Goal: Task Accomplishment & Management: Manage account settings

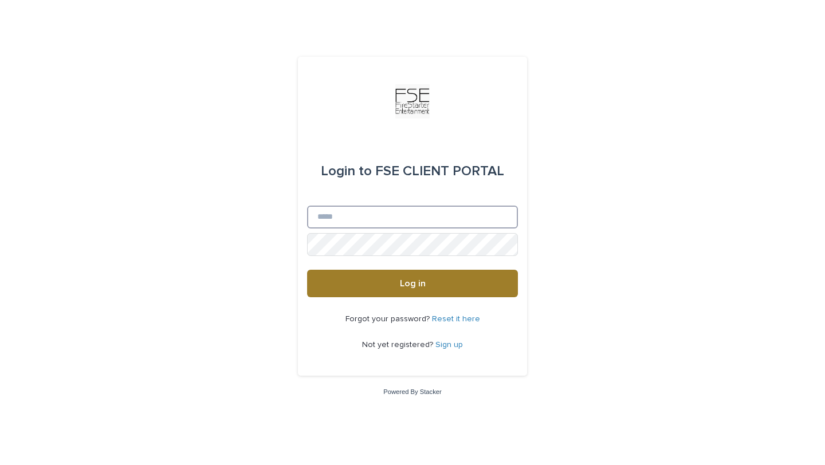
type input "**********"
click at [418, 275] on button "Log in" at bounding box center [412, 283] width 211 height 27
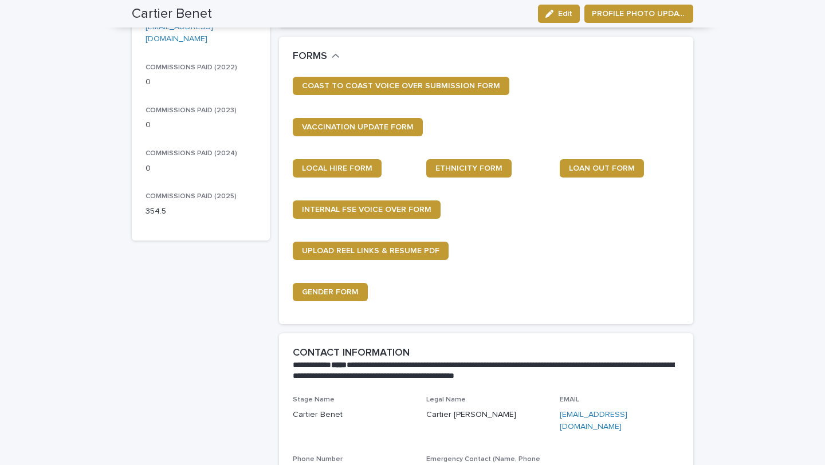
scroll to position [214, 0]
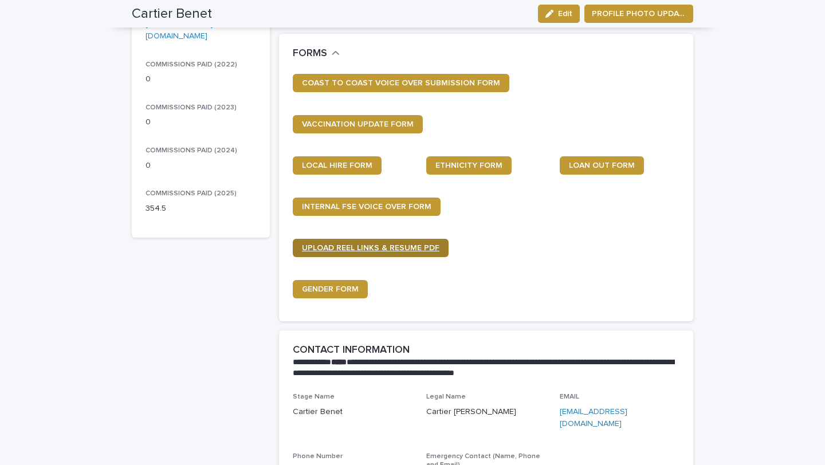
click at [397, 250] on span "UPLOAD REEL LINKS & RESUME PDF" at bounding box center [370, 248] width 137 height 8
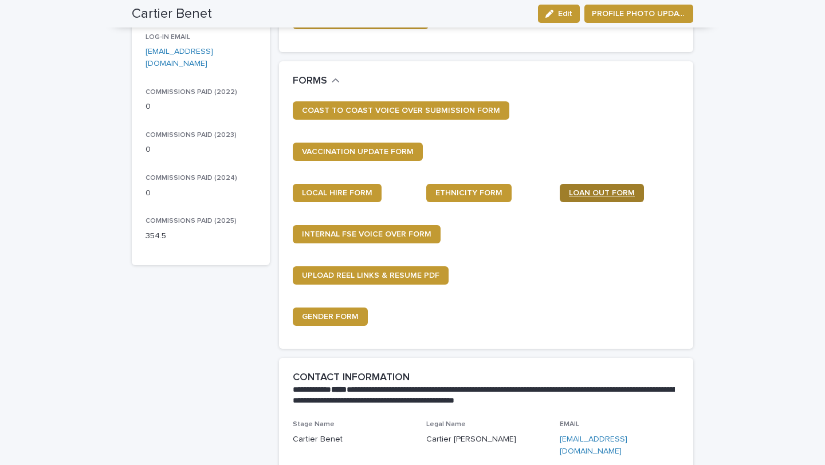
scroll to position [188, 0]
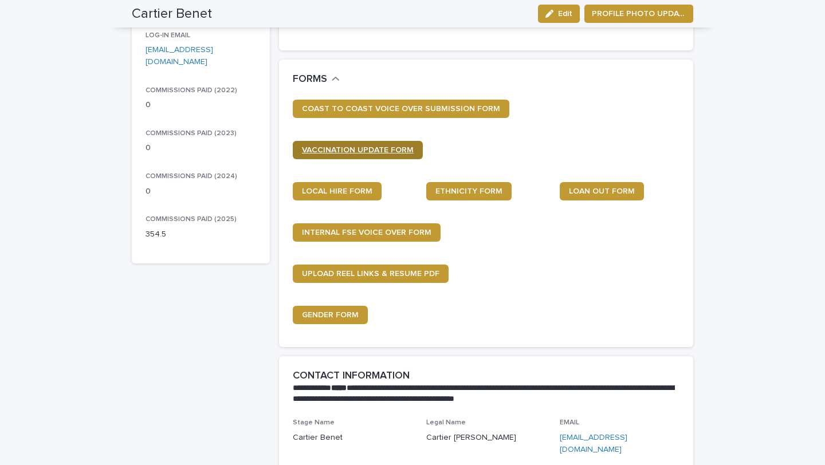
click at [371, 155] on link "VACCINATION UPDATE FORM" at bounding box center [358, 150] width 130 height 18
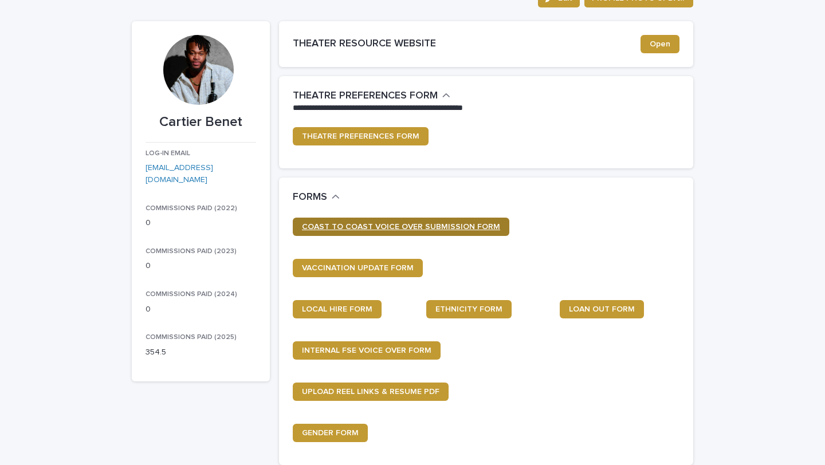
scroll to position [78, 0]
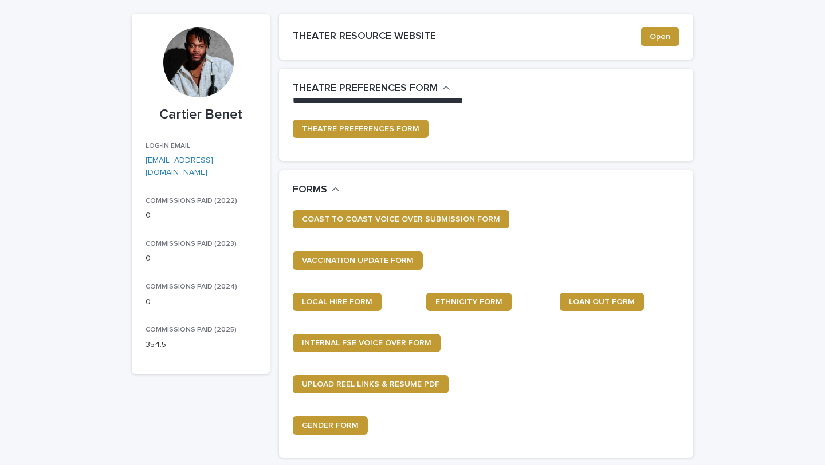
click at [192, 53] on div at bounding box center [198, 62] width 70 height 70
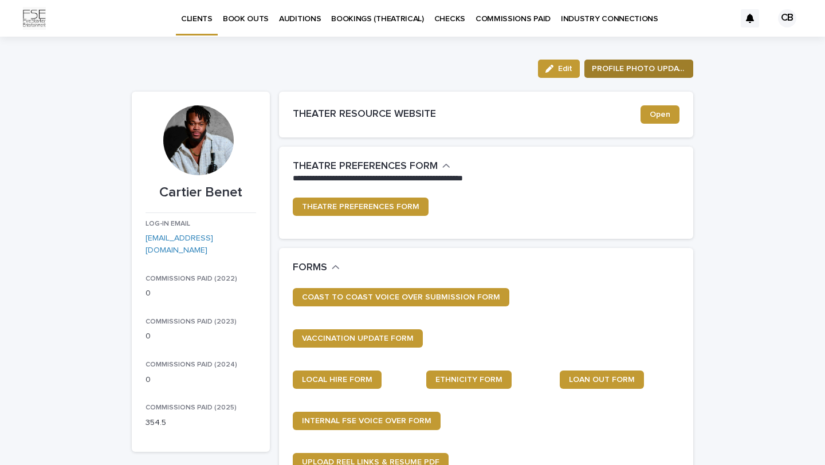
click at [631, 69] on span "PROFILE PHOTO UPDATE" at bounding box center [639, 68] width 94 height 11
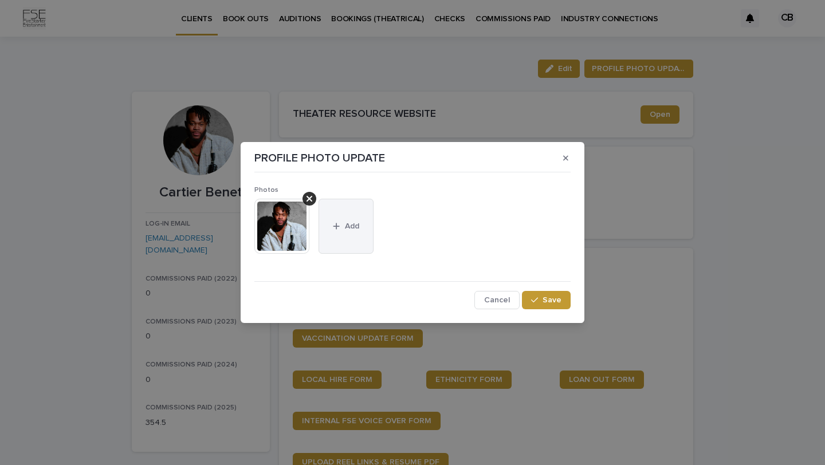
click at [349, 233] on button "Add" at bounding box center [345, 226] width 55 height 55
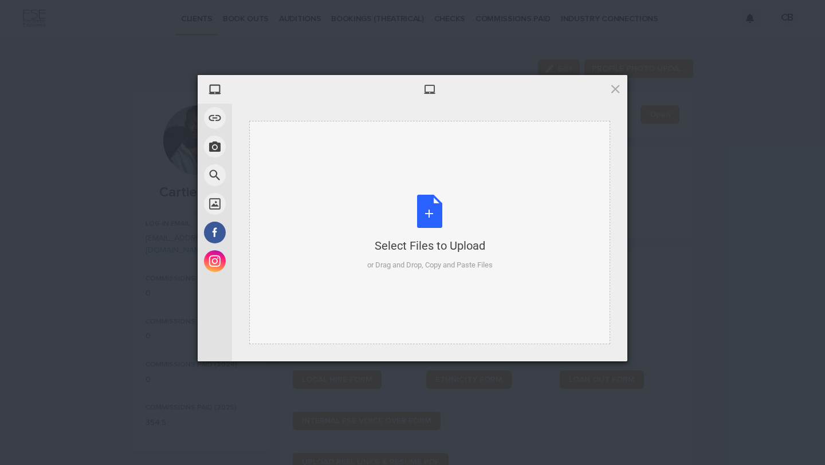
click at [407, 219] on div "Select Files to Upload or Drag and Drop, Copy and Paste Files" at bounding box center [429, 233] width 125 height 76
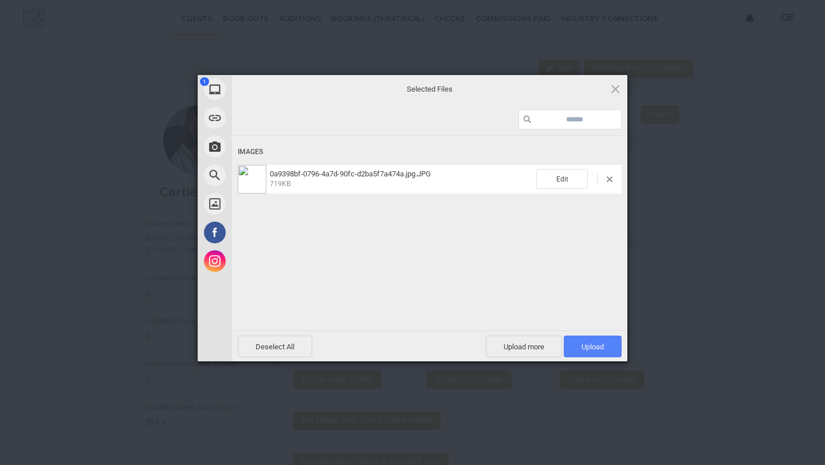
click at [602, 341] on span "Upload 1" at bounding box center [593, 347] width 58 height 22
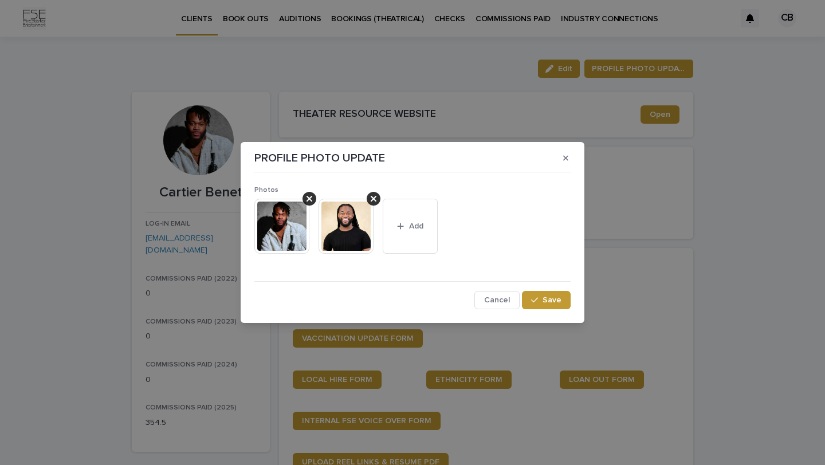
click at [350, 237] on img at bounding box center [345, 226] width 55 height 55
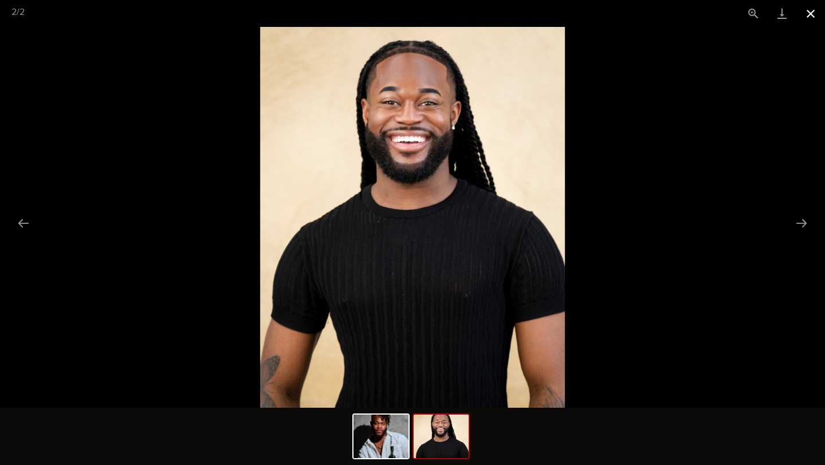
click at [816, 15] on button "Close gallery" at bounding box center [810, 13] width 29 height 27
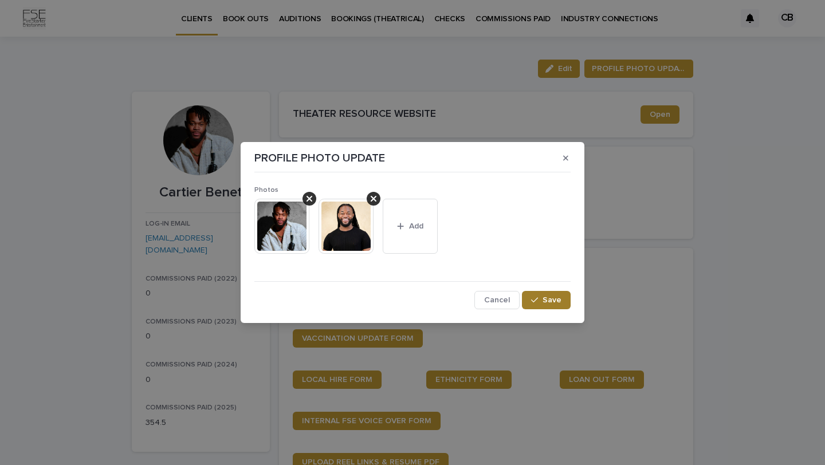
click at [563, 298] on button "Save" at bounding box center [546, 300] width 49 height 18
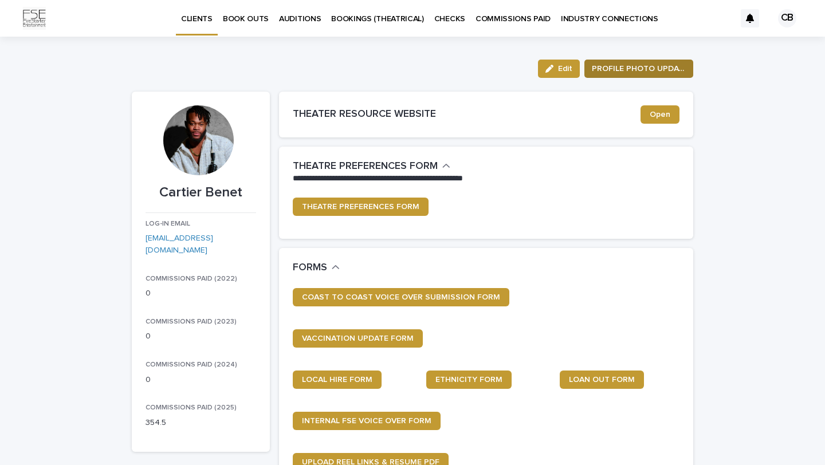
click at [628, 68] on span "PROFILE PHOTO UPDATE" at bounding box center [639, 68] width 94 height 11
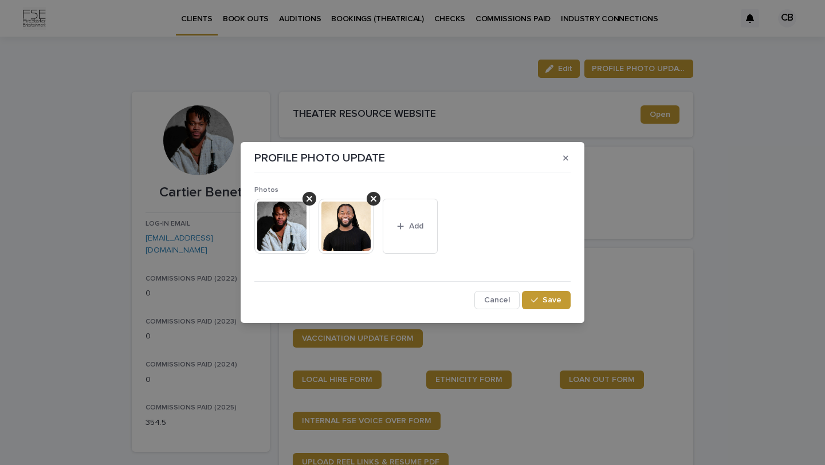
click at [338, 243] on img at bounding box center [345, 226] width 55 height 55
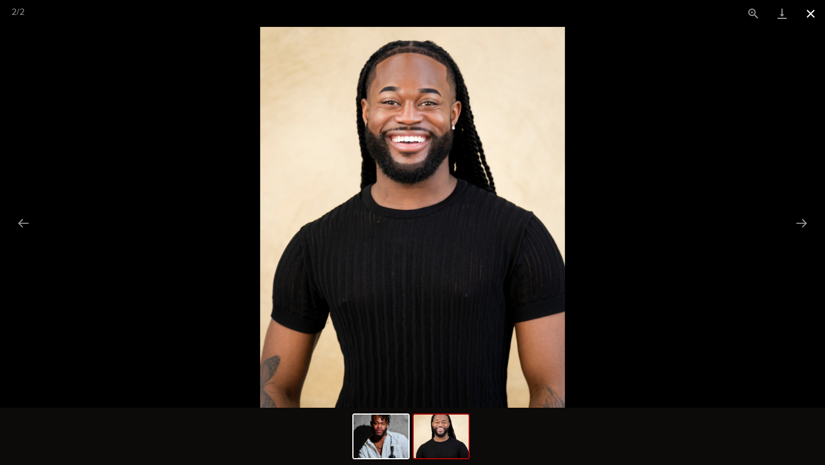
click at [815, 12] on button "Close gallery" at bounding box center [810, 13] width 29 height 27
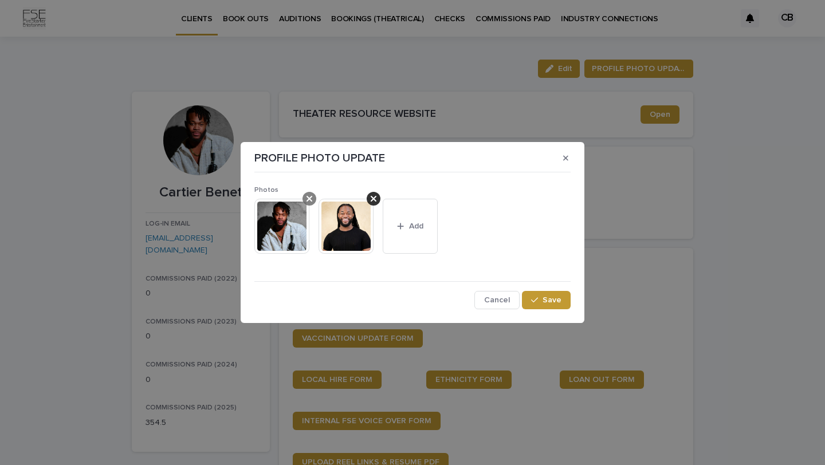
click at [306, 199] on icon at bounding box center [309, 198] width 6 height 9
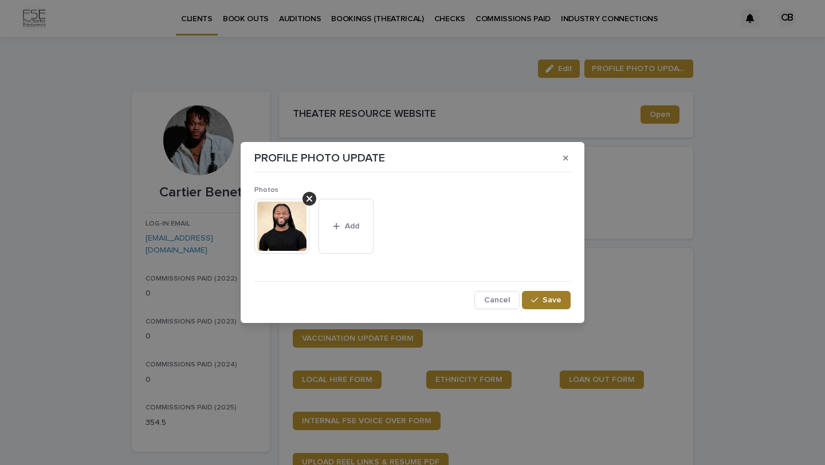
click at [544, 294] on button "Save" at bounding box center [546, 300] width 49 height 18
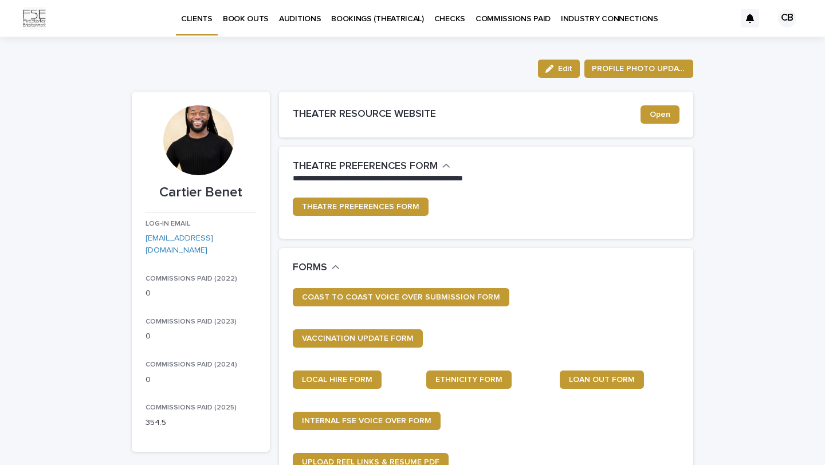
click at [167, 137] on div at bounding box center [198, 140] width 70 height 70
click at [197, 137] on div at bounding box center [198, 140] width 70 height 70
click at [198, 141] on div at bounding box center [198, 140] width 70 height 70
drag, startPoint x: 202, startPoint y: 129, endPoint x: 202, endPoint y: 136, distance: 7.4
click at [202, 134] on div at bounding box center [198, 140] width 70 height 70
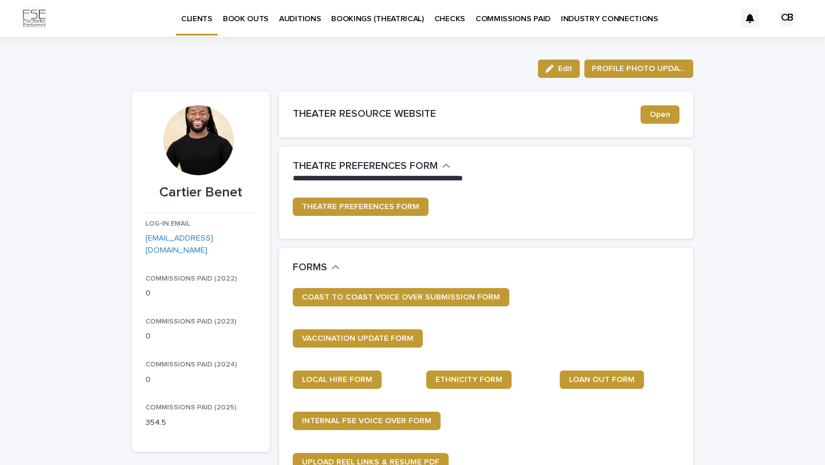
drag, startPoint x: 197, startPoint y: 143, endPoint x: 198, endPoint y: 156, distance: 13.2
click at [198, 153] on div at bounding box center [198, 140] width 70 height 70
click at [450, 9] on p "CHECKS" at bounding box center [449, 12] width 31 height 24
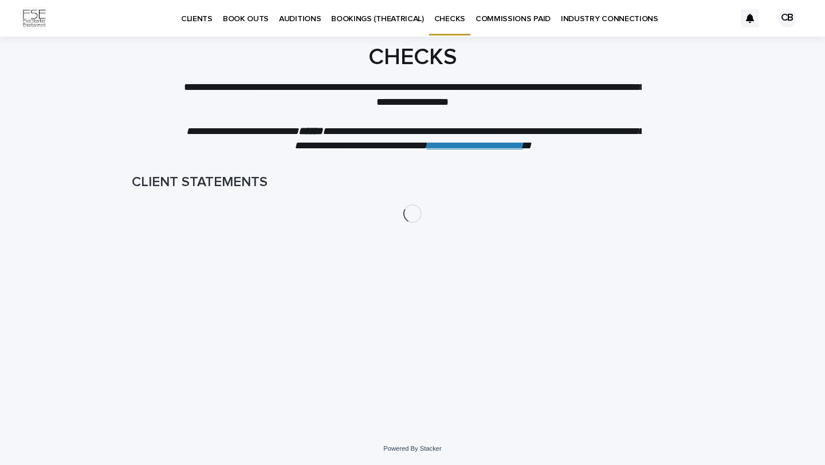
click at [384, 16] on p "BOOKINGS (THEATRICAL)" at bounding box center [377, 12] width 93 height 24
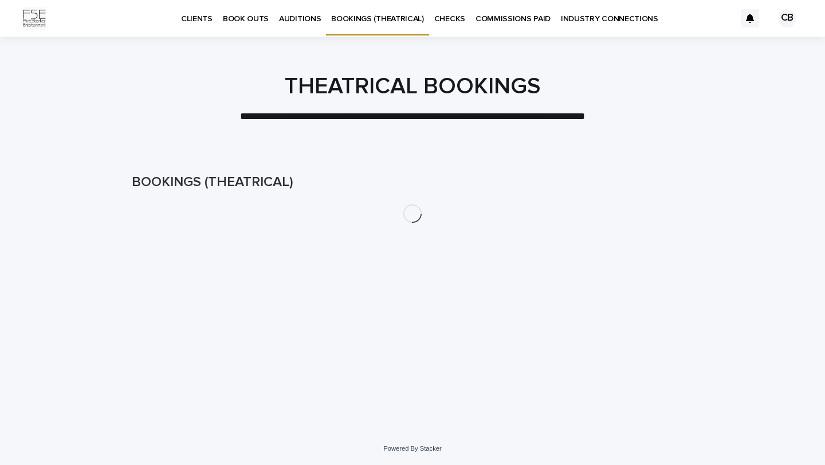
click at [298, 13] on p "AUDITIONS" at bounding box center [300, 12] width 42 height 24
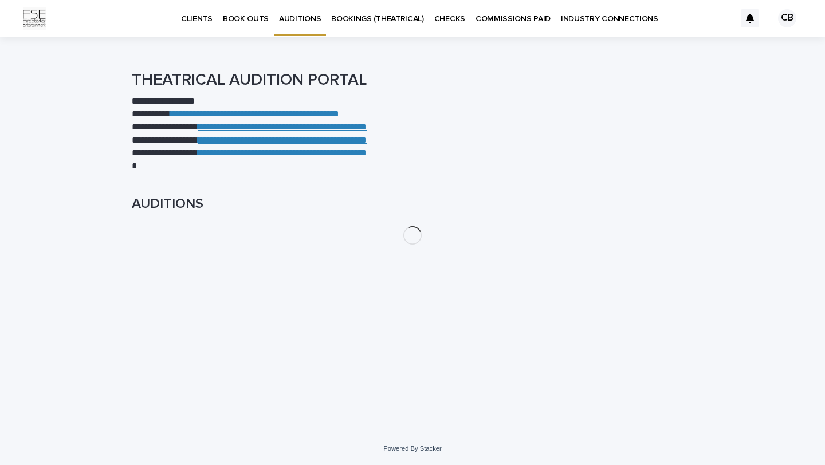
click at [243, 13] on p "BOOK OUTS" at bounding box center [246, 12] width 46 height 24
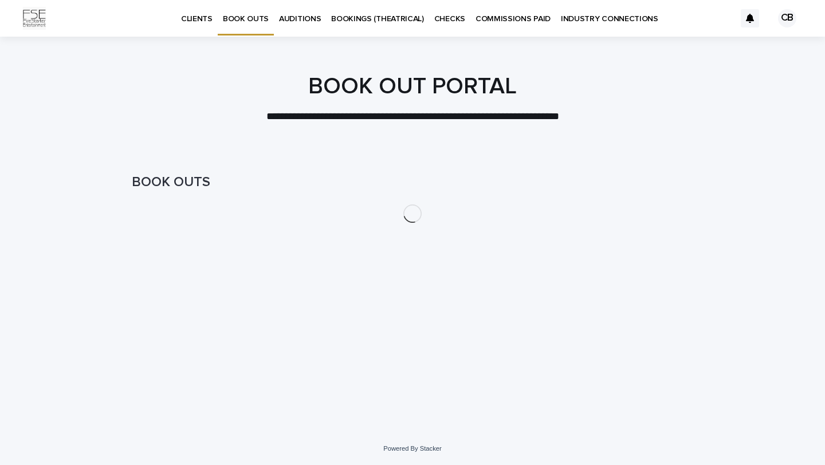
click at [203, 16] on p "CLIENTS" at bounding box center [196, 12] width 31 height 24
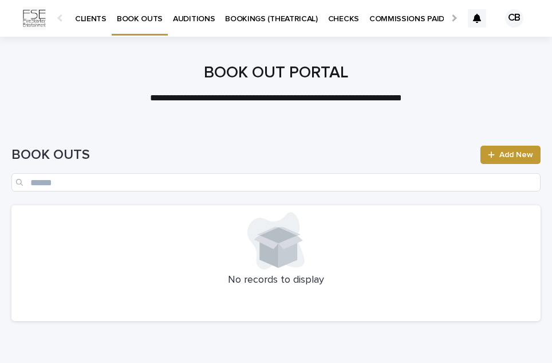
click at [89, 22] on p "CLIENTS" at bounding box center [90, 12] width 31 height 24
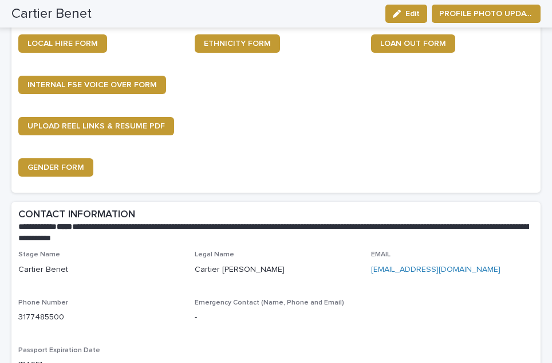
scroll to position [484, 0]
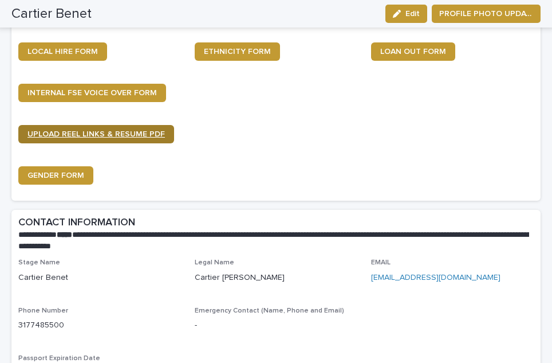
click at [146, 130] on span "UPLOAD REEL LINKS & RESUME PDF" at bounding box center [95, 134] width 137 height 8
click at [132, 125] on link "UPLOAD REEL LINKS & RESUME PDF" at bounding box center [96, 134] width 156 height 18
